Goal: Task Accomplishment & Management: Complete application form

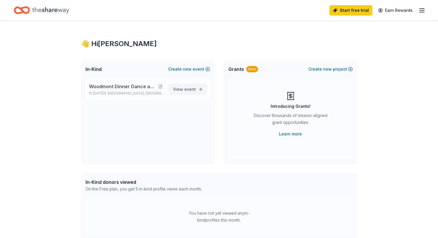
click at [182, 89] on span "View event" at bounding box center [184, 89] width 23 height 7
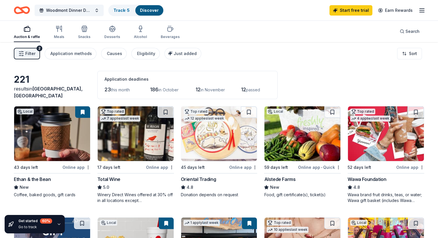
scroll to position [26, 0]
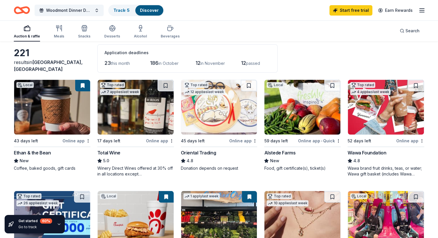
click at [290, 123] on img at bounding box center [302, 107] width 76 height 55
click at [362, 128] on img at bounding box center [386, 107] width 76 height 55
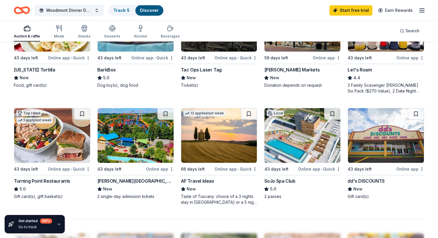
scroll to position [332, 0]
click at [280, 147] on img at bounding box center [302, 135] width 76 height 55
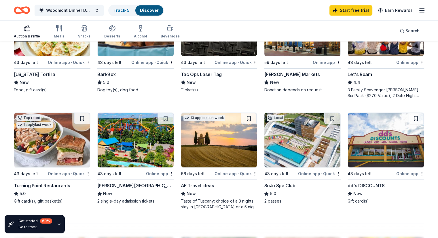
click at [134, 160] on img at bounding box center [136, 140] width 76 height 55
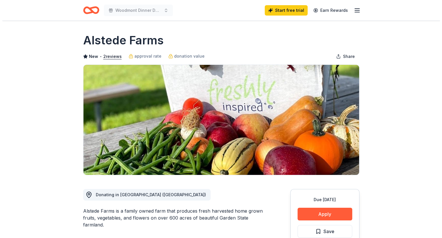
scroll to position [29, 0]
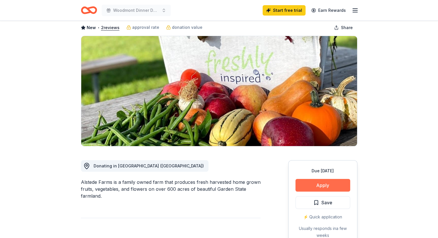
click at [319, 186] on button "Apply" at bounding box center [322, 185] width 55 height 13
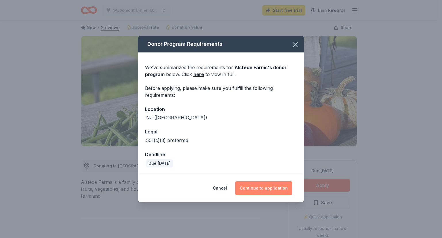
click at [264, 193] on button "Continue to application" at bounding box center [263, 188] width 57 height 14
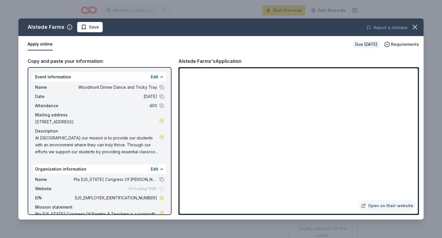
drag, startPoint x: 36, startPoint y: 136, endPoint x: 70, endPoint y: 143, distance: 35.2
click at [70, 143] on span "At [GEOGRAPHIC_DATA] our mission is to provide our students with an environment…" at bounding box center [97, 144] width 124 height 21
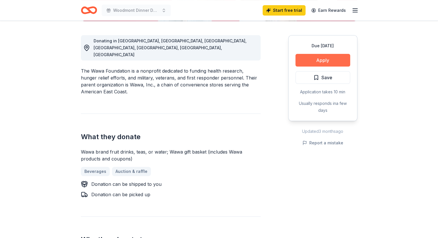
scroll to position [106, 0]
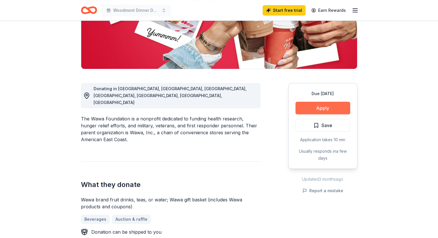
click at [326, 106] on button "Apply" at bounding box center [322, 108] width 55 height 13
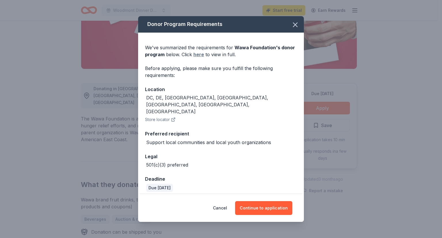
click at [196, 58] on link "here" at bounding box center [198, 54] width 11 height 7
click at [257, 201] on button "Continue to application" at bounding box center [263, 208] width 57 height 14
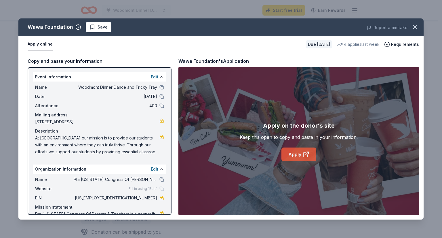
click at [288, 155] on link "Apply" at bounding box center [298, 154] width 35 height 14
click at [414, 25] on icon "button" at bounding box center [415, 27] width 8 height 8
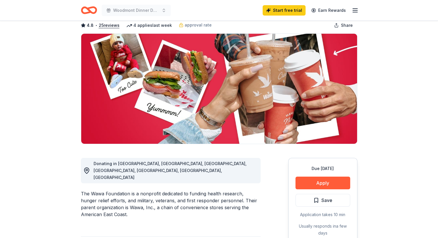
scroll to position [23, 0]
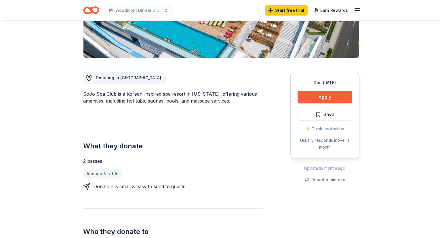
scroll to position [116, 0]
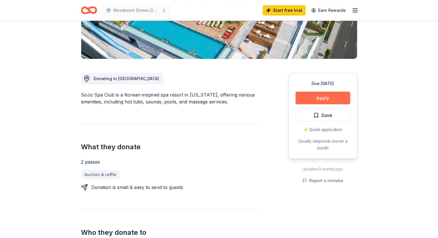
click at [325, 97] on button "Apply" at bounding box center [322, 98] width 55 height 13
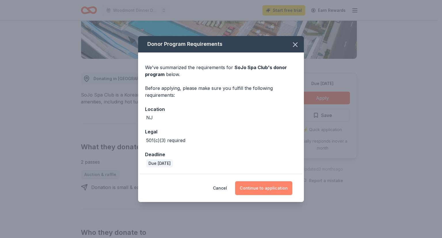
click at [251, 188] on button "Continue to application" at bounding box center [263, 188] width 57 height 14
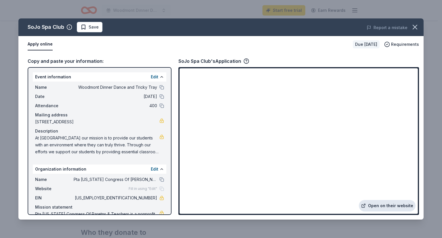
click at [374, 205] on link "Open on their website" at bounding box center [387, 206] width 57 height 12
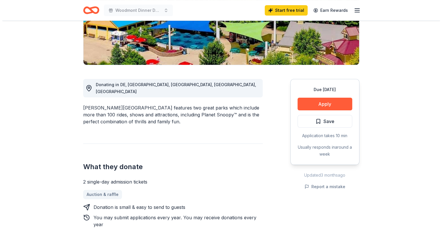
scroll to position [113, 0]
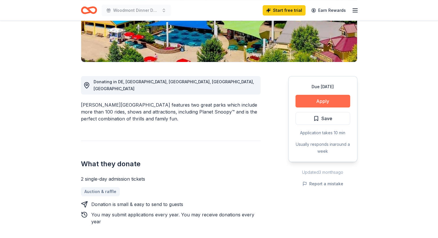
click at [313, 103] on button "Apply" at bounding box center [322, 101] width 55 height 13
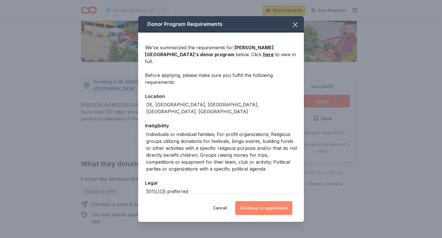
click at [251, 210] on button "Continue to application" at bounding box center [263, 208] width 57 height 14
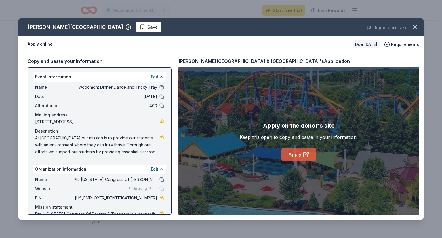
click at [292, 152] on link "Apply" at bounding box center [298, 154] width 35 height 14
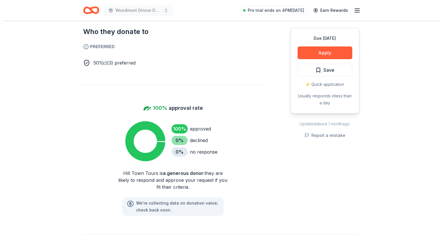
scroll to position [365, 0]
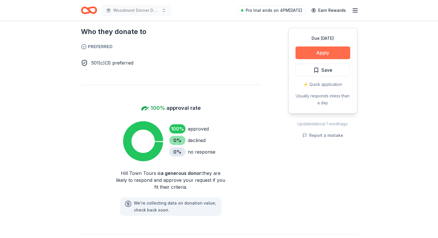
click at [314, 54] on button "Apply" at bounding box center [322, 52] width 55 height 13
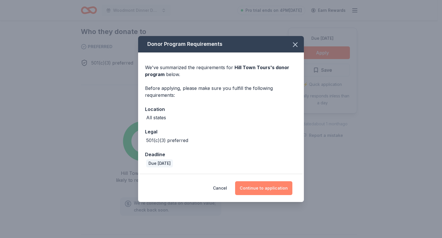
click at [261, 184] on button "Continue to application" at bounding box center [263, 188] width 57 height 14
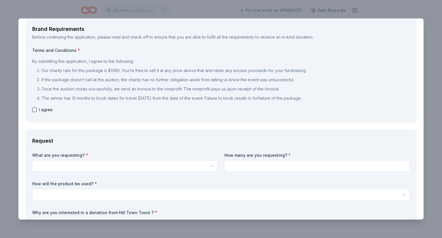
scroll to position [33, 0]
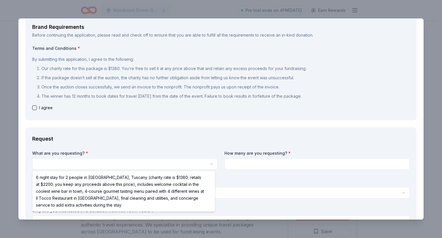
click at [133, 165] on html "Woodmont Dinner Dance and Tricky Tray Pro trial ends on 4PM[DATE] Earn Rewards …" at bounding box center [221, 119] width 442 height 238
select select "6 night stay for 2 people in [GEOGRAPHIC_DATA], Tuscany (charity rate is $1380;…"
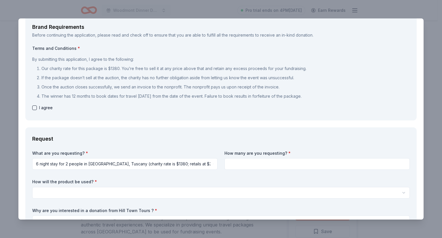
click at [233, 164] on input at bounding box center [316, 164] width 185 height 12
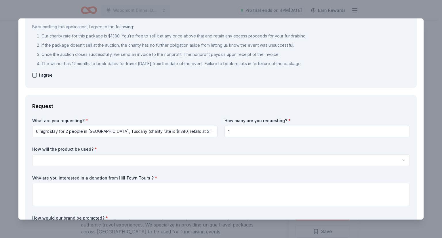
scroll to position [69, 0]
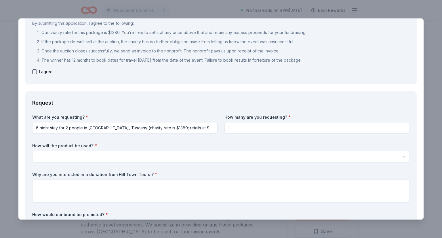
type input "1"
click at [143, 158] on html "Woodmont Dinner Dance and Tricky Tray Pro trial ends on 4PM, 9/16 Earn Rewards …" at bounding box center [221, 119] width 442 height 238
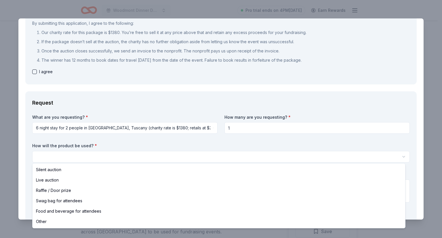
select select "raffleDoorPrize"
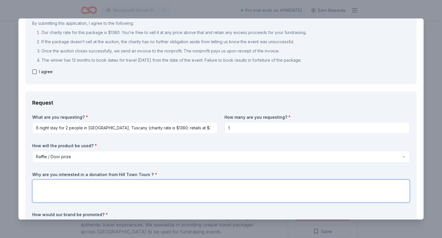
click at [102, 191] on textarea at bounding box center [221, 190] width 378 height 23
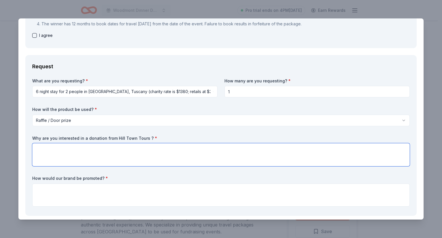
scroll to position [106, 0]
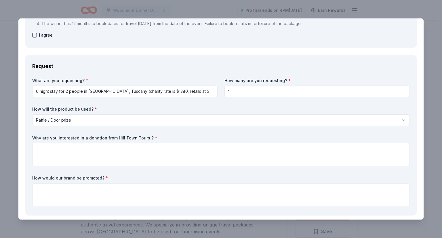
drag, startPoint x: 146, startPoint y: 138, endPoint x: 92, endPoint y: 140, distance: 53.3
click at [92, 140] on label "Why are you interested in a donation from Hill Town Tours ? *" at bounding box center [221, 138] width 378 height 6
drag, startPoint x: 147, startPoint y: 137, endPoint x: 94, endPoint y: 134, distance: 53.3
click at [94, 134] on div "What are you requesting? * 6 night stay for 2 people in Cortona, Tuscany (chari…" at bounding box center [221, 143] width 378 height 131
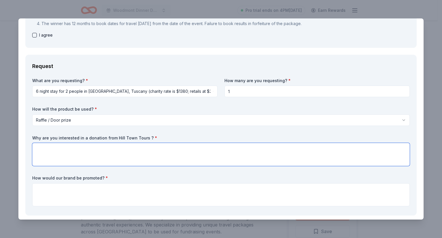
click at [73, 156] on textarea at bounding box center [221, 154] width 378 height 23
paste textarea "your company represents adventure, community, and unique experiences—values tha…"
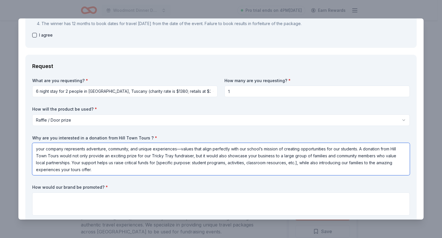
drag, startPoint x: 359, startPoint y: 150, endPoint x: 379, endPoint y: 170, distance: 28.9
click at [379, 170] on textarea "your company represents adventure, community, and unique experiences—values tha…" at bounding box center [221, 159] width 378 height 32
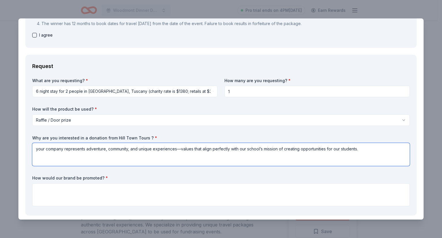
type textarea "your company represents adventure, community, and unique experiences—values tha…"
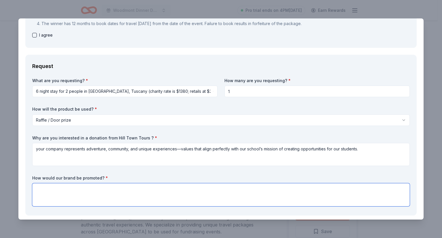
click at [165, 189] on textarea at bounding box center [221, 194] width 378 height 23
paste textarea "your company represents adventure, community, and unique experiences—values tha…"
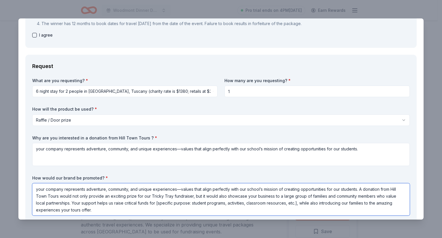
drag, startPoint x: 212, startPoint y: 195, endPoint x: 87, endPoint y: 191, distance: 124.7
click at [87, 191] on textarea "your company represents adventure, community, and unique experiences—values tha…" at bounding box center [221, 199] width 378 height 32
click at [218, 197] on textarea "your company represents adventure, community, and unique experiences—values tha…" at bounding box center [221, 199] width 378 height 32
click at [214, 196] on textarea "your company represents adventure, community, and unique experiences—values tha…" at bounding box center [221, 199] width 378 height 32
drag, startPoint x: 210, startPoint y: 196, endPoint x: 19, endPoint y: 189, distance: 191.5
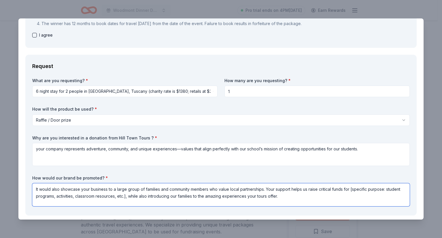
click at [62, 189] on textarea "It would also showcase your business to a large group of families and community…" at bounding box center [221, 194] width 378 height 23
drag, startPoint x: 39, startPoint y: 189, endPoint x: 34, endPoint y: 188, distance: 5.0
click at [34, 188] on textarea "It would showcase your business to a large group of families and community memb…" at bounding box center [221, 194] width 378 height 23
click at [260, 189] on textarea "We would showcase your business to a large group of families and community memb…" at bounding box center [221, 194] width 378 height 23
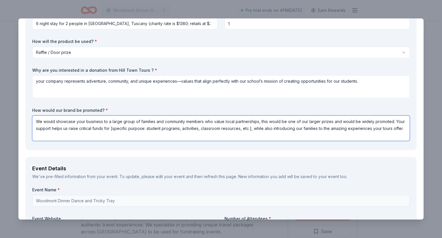
scroll to position [174, 0]
drag, startPoint x: 59, startPoint y: 135, endPoint x: 35, endPoint y: 128, distance: 24.4
click at [35, 128] on textarea "We would showcase your business to a large group of families and community memb…" at bounding box center [221, 127] width 378 height 25
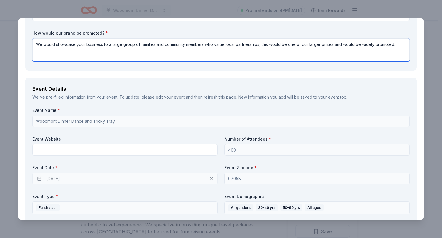
scroll to position [251, 0]
type textarea "We would showcase your business to a large group of families and community memb…"
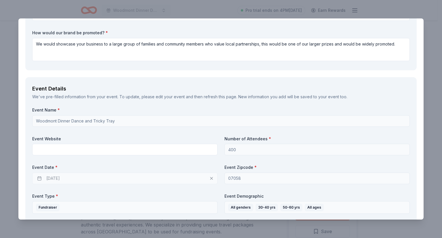
click at [133, 179] on div "11/19/2025" at bounding box center [124, 178] width 185 height 12
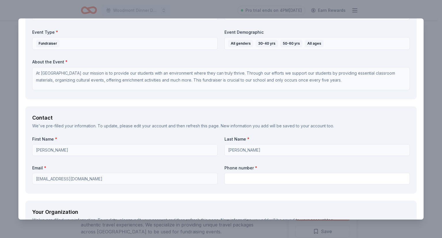
scroll to position [415, 0]
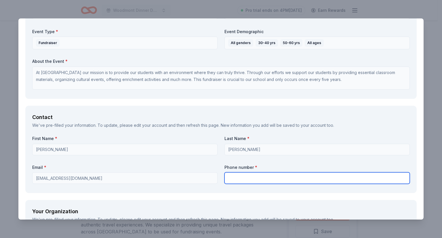
click at [246, 173] on input "text" at bounding box center [316, 178] width 185 height 12
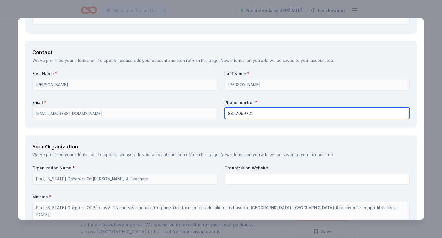
scroll to position [481, 0]
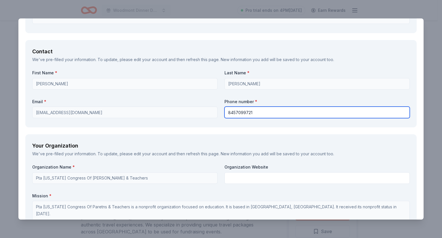
type input "8457099721"
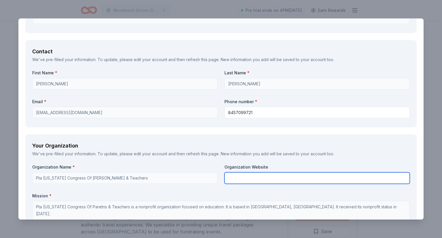
click at [229, 176] on input "text" at bounding box center [316, 178] width 185 height 12
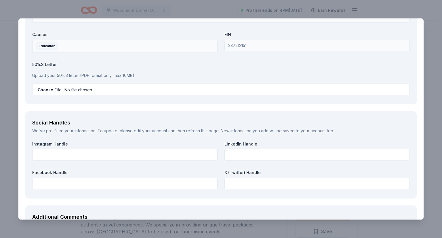
scroll to position [649, 0]
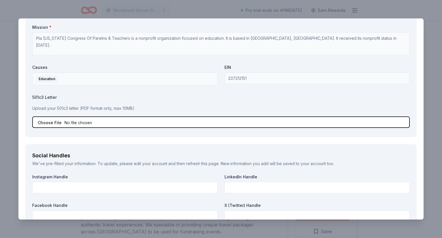
click at [107, 121] on input "file" at bounding box center [221, 122] width 378 height 12
click at [77, 121] on input "file" at bounding box center [221, 122] width 378 height 12
type input "C:\fakepath\woodmont501 (1).pdf"
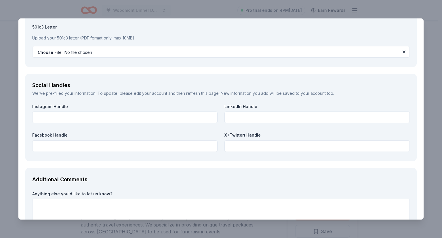
scroll to position [760, 0]
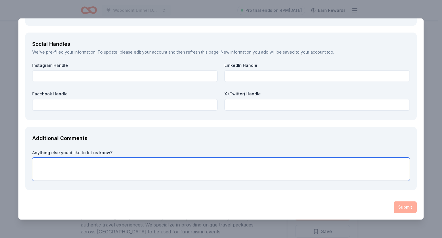
click at [149, 167] on textarea at bounding box center [221, 168] width 378 height 23
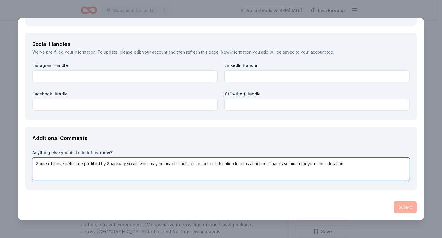
click at [124, 162] on textarea "Some of these fields are prefilled by Shareway so answers may not make much sen…" at bounding box center [221, 168] width 378 height 23
click at [125, 163] on textarea "Some of these fields are prefilled by Shareway so answers may not make much sen…" at bounding box center [221, 168] width 378 height 23
click at [390, 165] on textarea "Some of these fields are prefilled by Shareway and I am unable to edit so answe…" at bounding box center [221, 168] width 378 height 23
paste textarea "The Woodmont School PTA in Montville Township is excited to announce our upcomi…"
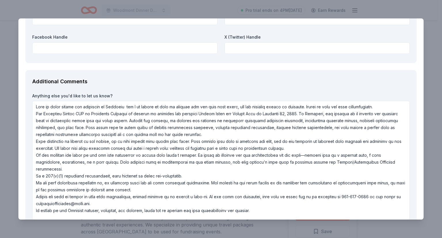
scroll to position [859, 0]
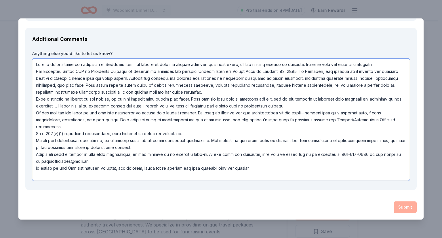
click at [350, 174] on textarea at bounding box center [221, 119] width 378 height 122
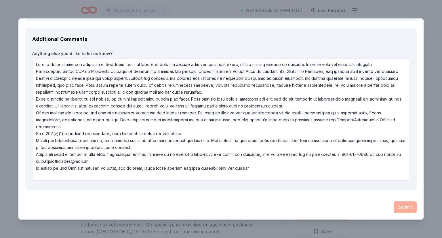
click at [399, 210] on div "Submit" at bounding box center [220, 207] width 391 height 12
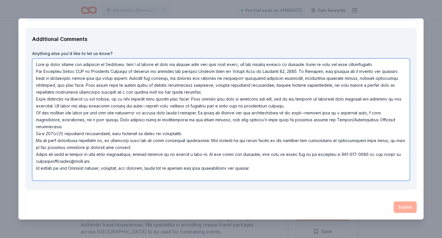
click at [248, 94] on textarea at bounding box center [221, 119] width 378 height 122
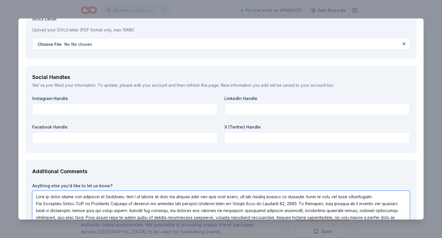
scroll to position [859, 0]
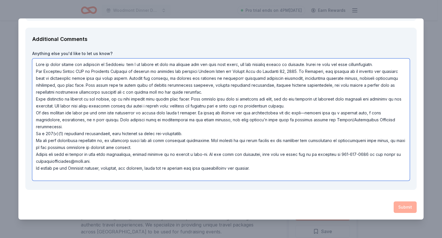
click at [231, 155] on textarea at bounding box center [221, 119] width 378 height 122
drag, startPoint x: 313, startPoint y: 64, endPoint x: 245, endPoint y: 66, distance: 67.7
click at [245, 66] on textarea at bounding box center [221, 119] width 378 height 122
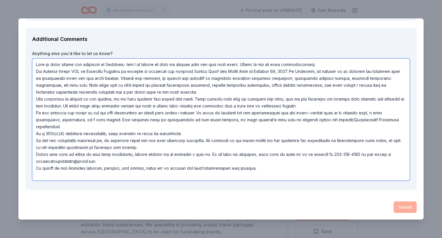
drag, startPoint x: 36, startPoint y: 70, endPoint x: 280, endPoint y: 173, distance: 265.0
click at [280, 173] on textarea at bounding box center [221, 119] width 378 height 122
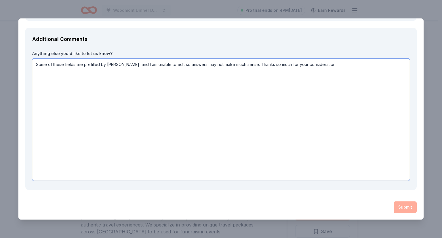
scroll to position [760, 0]
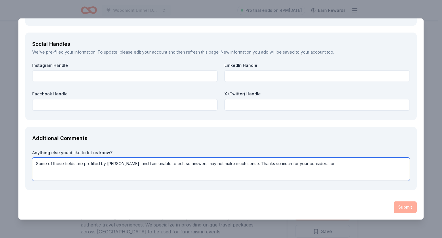
click at [325, 162] on textarea "Some of these fields are prefilled by Shareway and I am unable to edit so answe…" at bounding box center [221, 168] width 378 height 23
click at [246, 161] on textarea "Some of these fields are prefilled by Shareway and I am unable to edit so answe…" at bounding box center [221, 168] width 378 height 23
type textarea "Some of these fields are prefilled by Shareway and I am unable to edit so answe…"
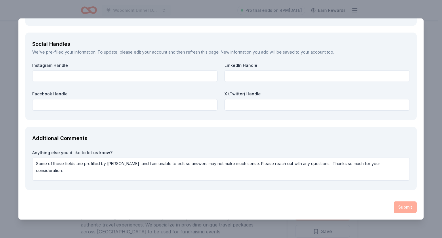
click at [398, 205] on div "Submit" at bounding box center [220, 207] width 391 height 12
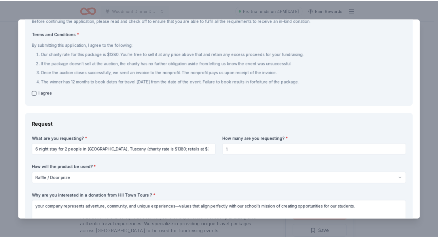
scroll to position [0, 0]
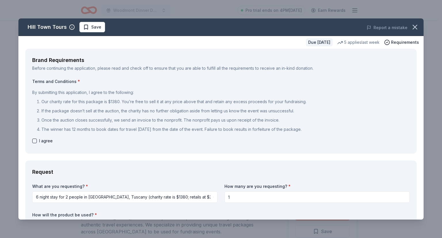
click at [33, 141] on button "button" at bounding box center [34, 140] width 5 height 5
checkbox input "true"
drag, startPoint x: 408, startPoint y: 27, endPoint x: 243, endPoint y: 37, distance: 165.5
click at [411, 27] on icon "button" at bounding box center [415, 27] width 8 height 8
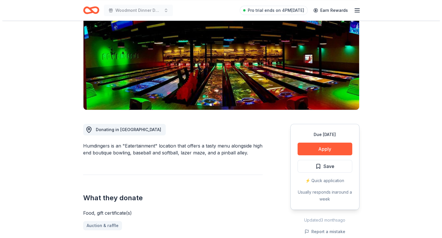
scroll to position [65, 0]
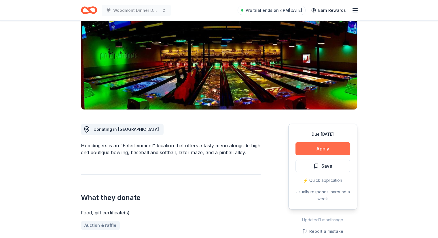
click at [315, 149] on button "Apply" at bounding box center [322, 148] width 55 height 13
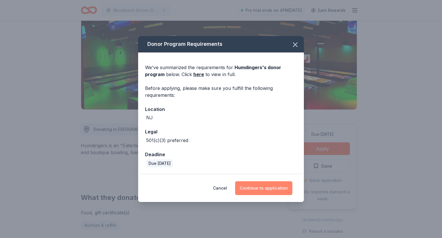
click at [262, 187] on button "Continue to application" at bounding box center [263, 188] width 57 height 14
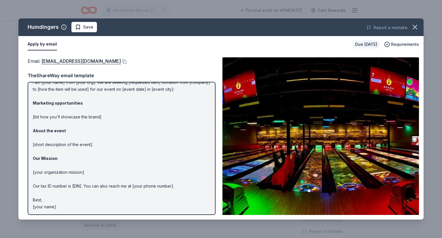
scroll to position [0, 0]
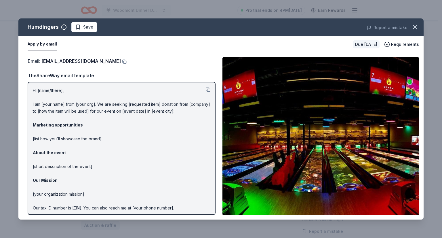
drag, startPoint x: 33, startPoint y: 90, endPoint x: 72, endPoint y: 111, distance: 44.6
click at [72, 111] on p "Hi [name/there], I am [your name] from [your org]. We are seeking [requested it…" at bounding box center [122, 159] width 178 height 145
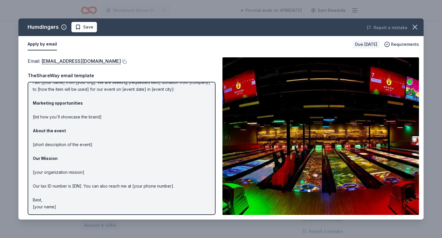
click at [114, 190] on p "Hi [name/there], I am [your name] from [your org]. We are seeking [requested it…" at bounding box center [122, 137] width 178 height 145
drag, startPoint x: 98, startPoint y: 62, endPoint x: 79, endPoint y: 62, distance: 19.0
click at [79, 62] on div "Email : [EMAIL_ADDRESS][DOMAIN_NAME]" at bounding box center [122, 60] width 188 height 7
click at [154, 133] on p "Hi [name/there], I am [your name] from [your org]. We are seeking [requested it…" at bounding box center [122, 137] width 178 height 145
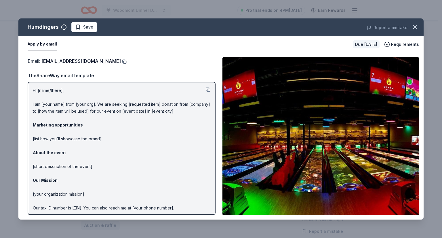
click at [121, 60] on button at bounding box center [124, 61] width 6 height 5
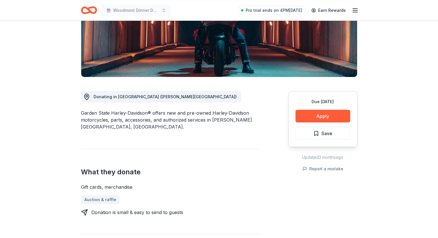
scroll to position [85, 0]
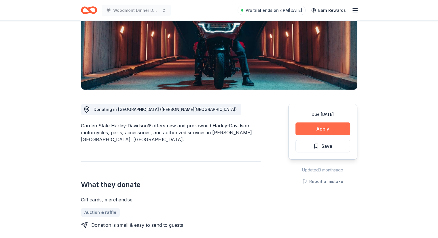
click at [316, 128] on button "Apply" at bounding box center [322, 128] width 55 height 13
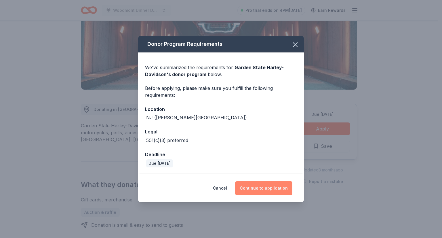
click at [268, 185] on button "Continue to application" at bounding box center [263, 188] width 57 height 14
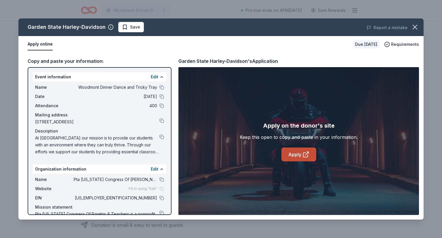
click at [293, 153] on link "Apply" at bounding box center [298, 154] width 35 height 14
click at [414, 27] on icon "button" at bounding box center [415, 27] width 4 height 4
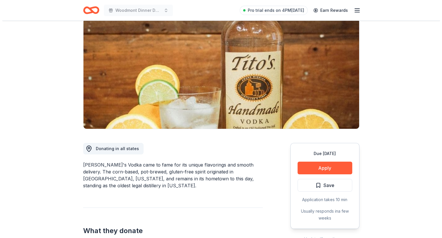
scroll to position [102, 0]
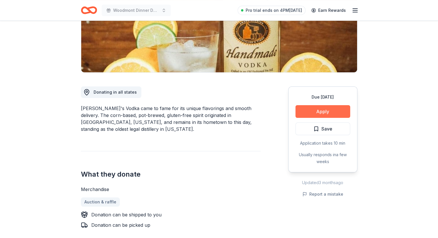
click at [312, 110] on button "Apply" at bounding box center [322, 111] width 55 height 13
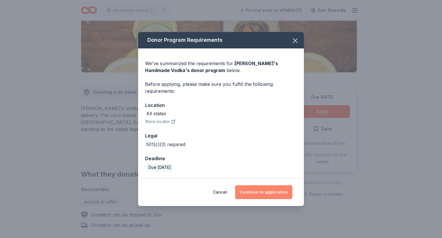
drag, startPoint x: 261, startPoint y: 188, endPoint x: 254, endPoint y: 196, distance: 10.4
click at [254, 196] on button "Continue to application" at bounding box center [263, 192] width 57 height 14
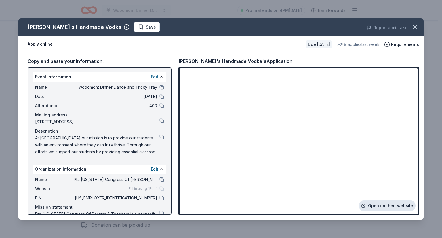
click at [386, 202] on link "Open on their website" at bounding box center [387, 206] width 57 height 12
